Goal: Task Accomplishment & Management: Use online tool/utility

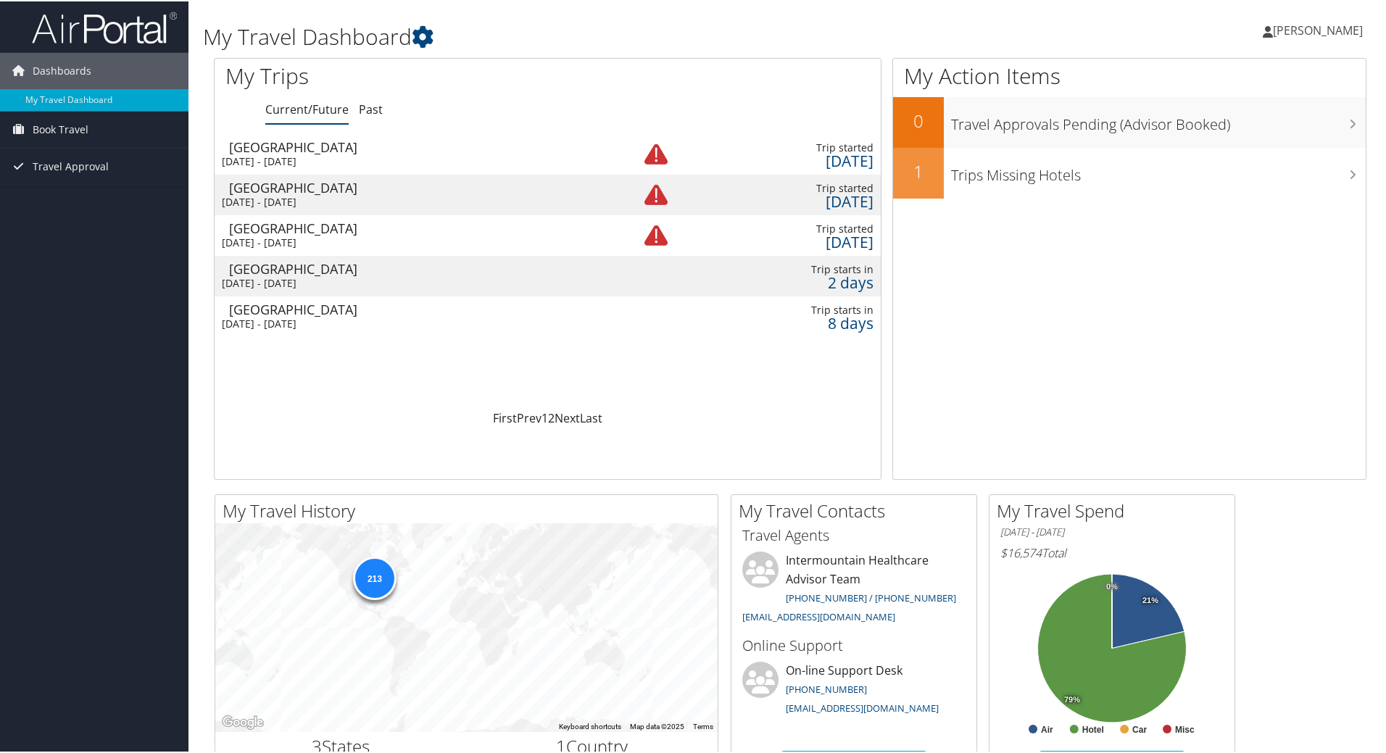
click at [410, 162] on div "[DATE] - [DATE]" at bounding box center [410, 160] width 376 height 13
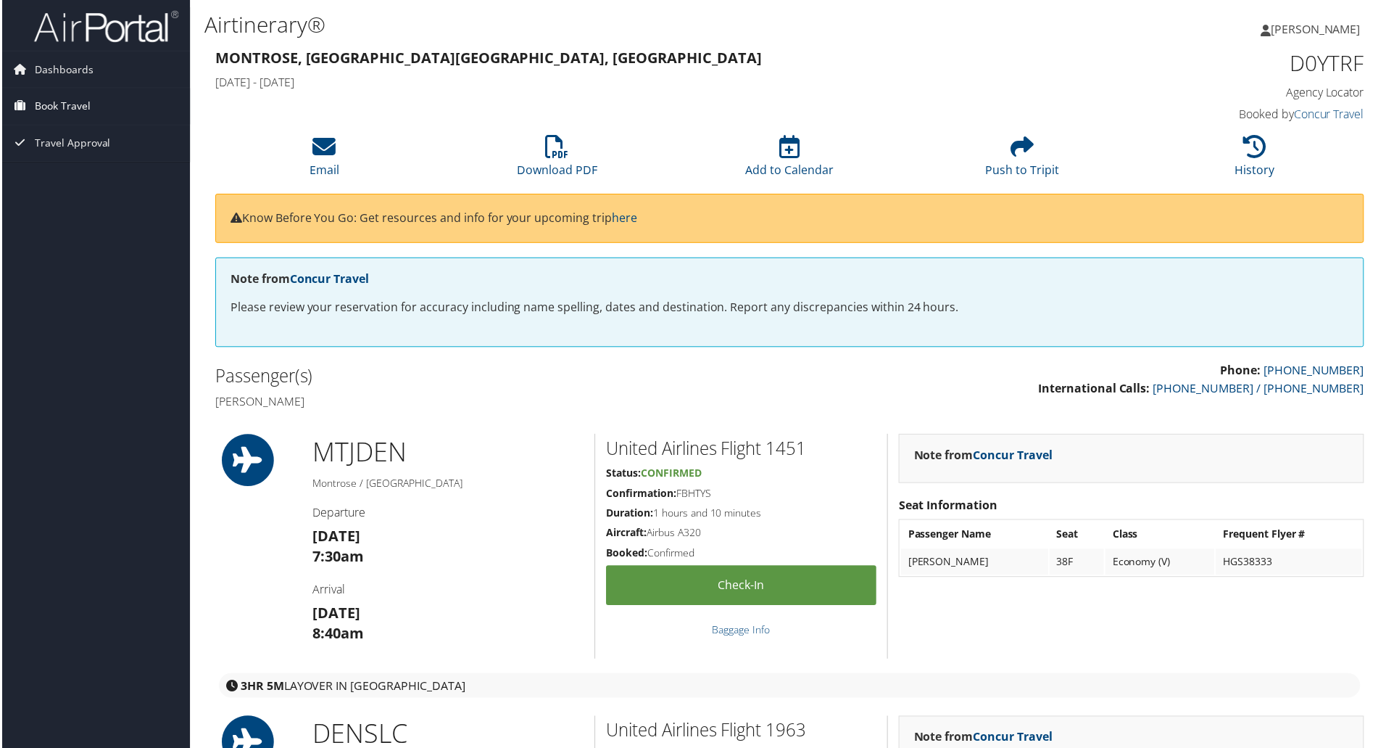
click at [85, 108] on span "Book Travel" at bounding box center [61, 106] width 56 height 36
click at [75, 159] on link "Book/Manage Online Trips" at bounding box center [94, 157] width 189 height 22
click at [65, 157] on link "Book/Manage Online Trips" at bounding box center [94, 157] width 189 height 22
